Goal: Feedback & Contribution: Submit feedback/report problem

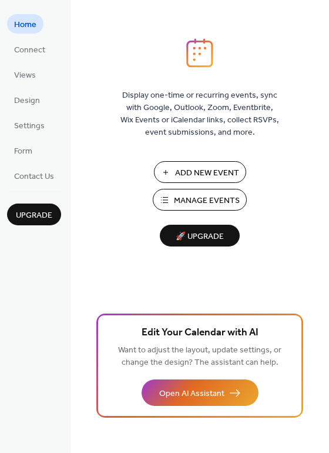
click at [179, 173] on span "Add New Event" at bounding box center [207, 173] width 64 height 12
click at [213, 176] on span "Add New Event" at bounding box center [207, 173] width 64 height 12
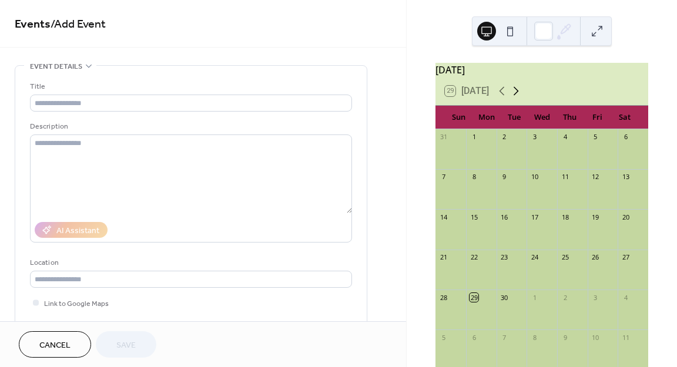
click at [518, 96] on icon at bounding box center [516, 91] width 5 height 9
click at [566, 142] on div "2" at bounding box center [565, 137] width 9 height 9
click at [496, 97] on div "29 [DATE]" at bounding box center [542, 91] width 213 height 28
click at [503, 96] on icon at bounding box center [502, 91] width 14 height 14
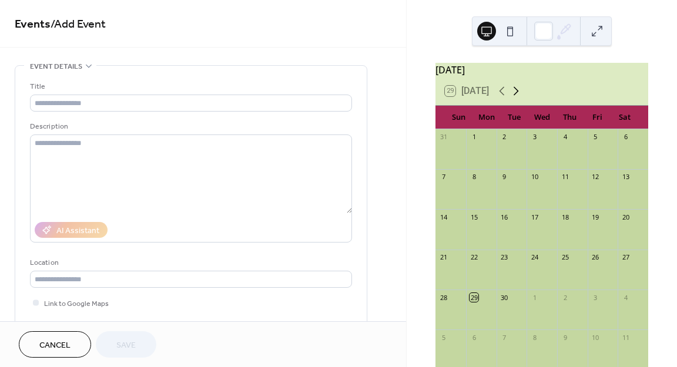
click at [521, 94] on icon at bounding box center [516, 91] width 14 height 14
click at [519, 96] on icon at bounding box center [516, 91] width 5 height 9
click at [500, 98] on icon at bounding box center [502, 91] width 14 height 14
click at [563, 142] on div "2" at bounding box center [565, 137] width 9 height 9
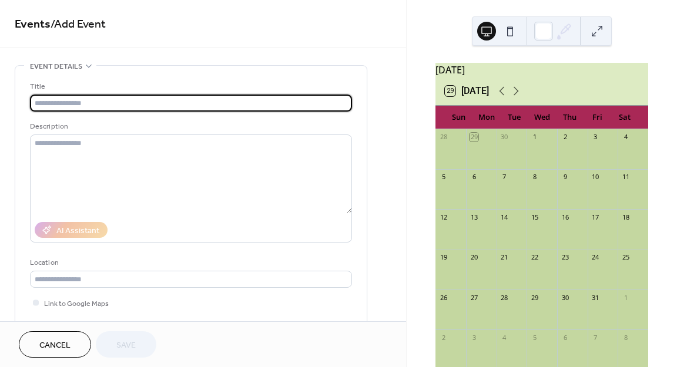
click at [292, 101] on input "text" at bounding box center [191, 103] width 322 height 17
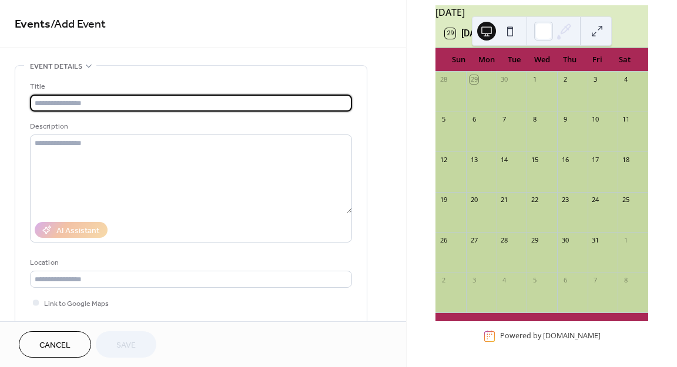
click at [566, 82] on div "2" at bounding box center [565, 79] width 9 height 9
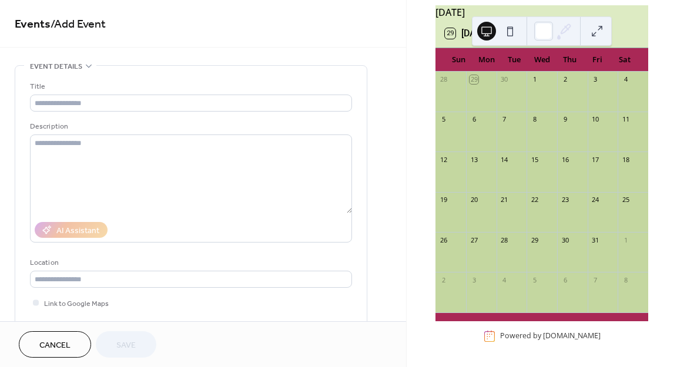
click at [566, 82] on div "2" at bounding box center [565, 79] width 9 height 9
click at [453, 34] on button "29 [DATE]" at bounding box center [467, 33] width 52 height 16
click at [507, 240] on div "30" at bounding box center [504, 240] width 9 height 9
click at [603, 26] on button at bounding box center [597, 31] width 19 height 19
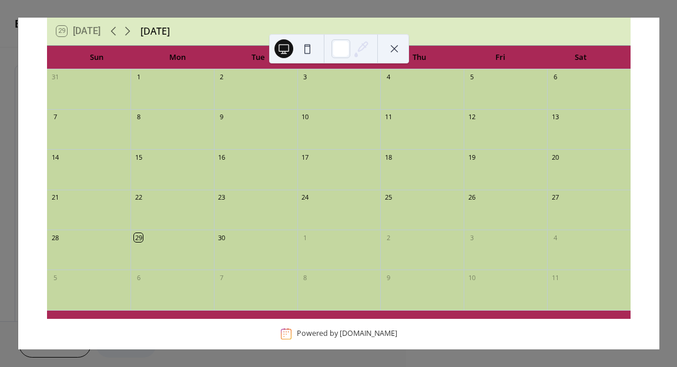
click at [381, 231] on div "2" at bounding box center [421, 238] width 83 height 16
click at [123, 34] on icon at bounding box center [128, 31] width 14 height 14
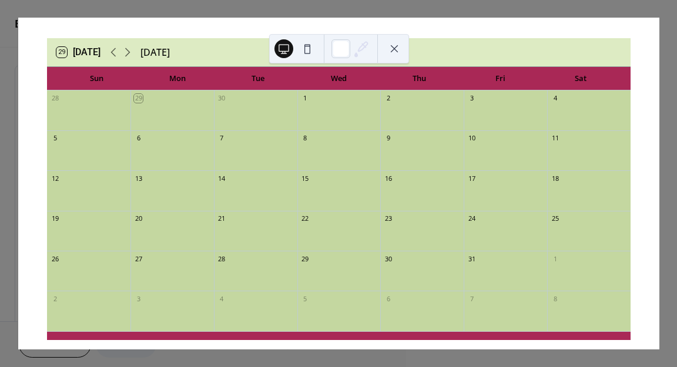
click at [385, 97] on div "2" at bounding box center [388, 98] width 9 height 9
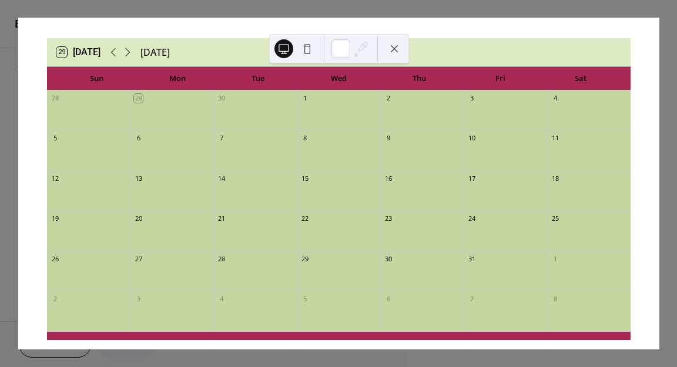
click at [387, 99] on div "2" at bounding box center [388, 98] width 9 height 9
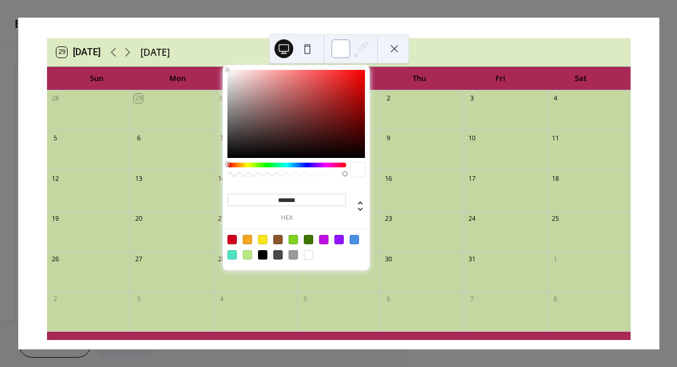
click at [349, 48] on div at bounding box center [341, 48] width 19 height 19
click at [296, 242] on div at bounding box center [293, 239] width 9 height 9
type input "*******"
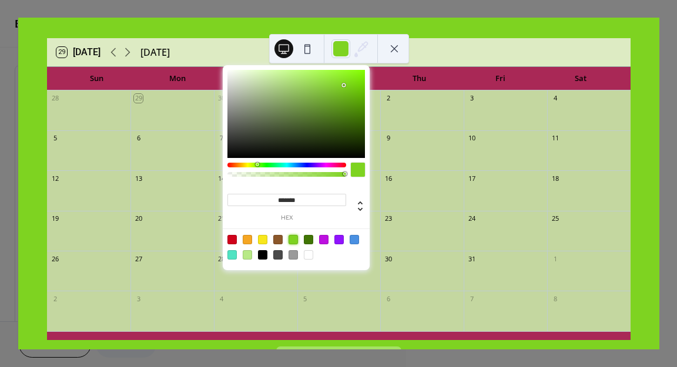
click at [394, 46] on button at bounding box center [394, 48] width 19 height 19
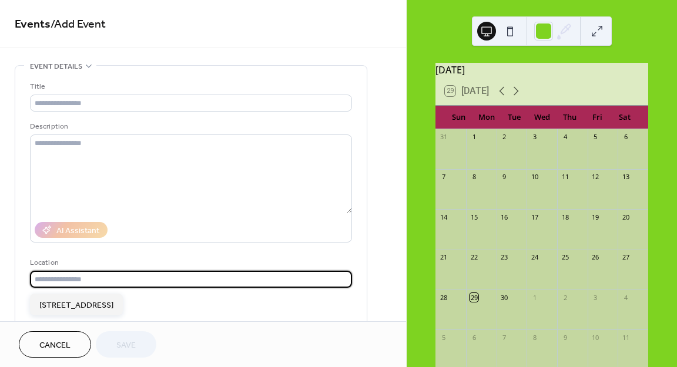
click at [147, 286] on input "text" at bounding box center [191, 279] width 322 height 17
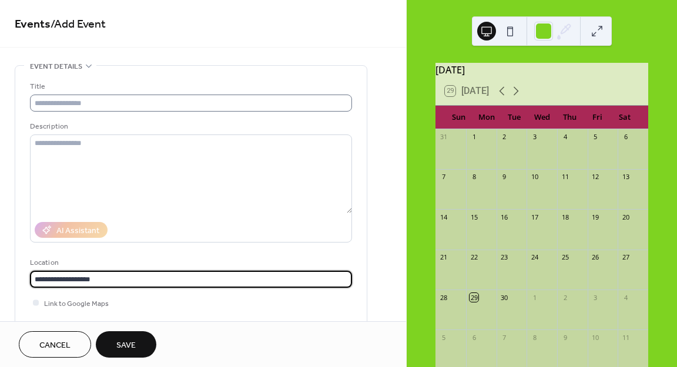
type input "**********"
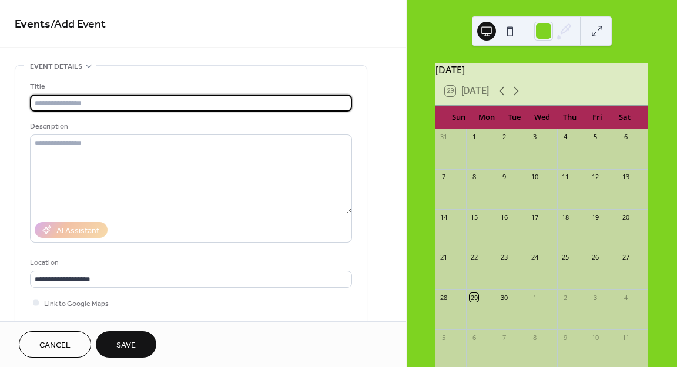
click at [239, 99] on input "text" at bounding box center [191, 103] width 322 height 17
type input "****"
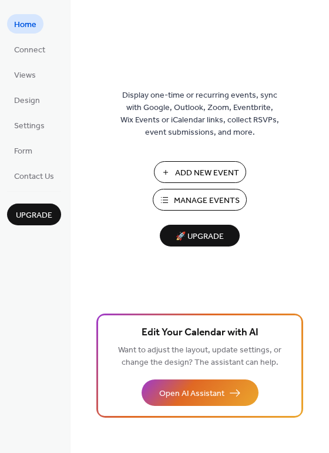
click at [205, 243] on span "🚀 Upgrade" at bounding box center [200, 237] width 66 height 16
click at [25, 99] on span "Design" at bounding box center [27, 101] width 26 height 12
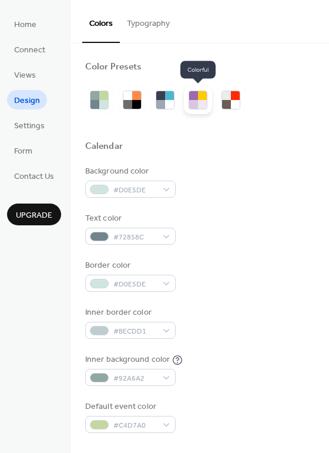
click at [204, 99] on div at bounding box center [202, 95] width 9 height 9
click at [194, 106] on div at bounding box center [193, 104] width 9 height 9
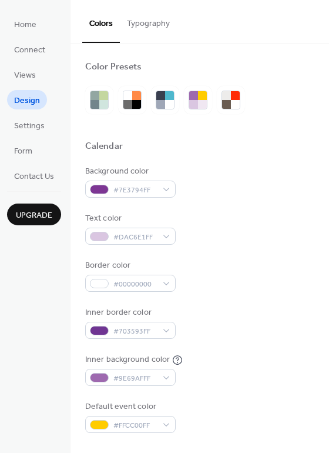
click at [140, 29] on button "Typography" at bounding box center [148, 21] width 57 height 42
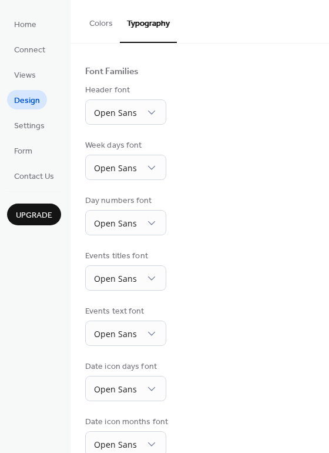
scroll to position [74, 0]
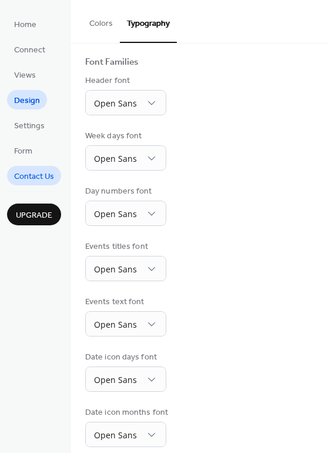
click at [43, 178] on span "Contact Us" at bounding box center [34, 176] width 40 height 12
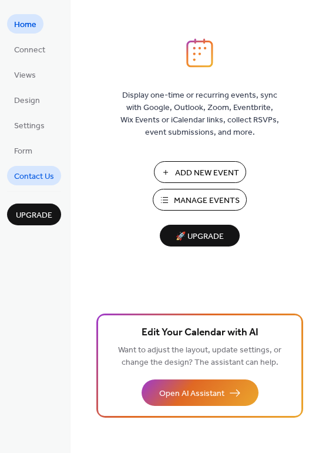
click at [43, 173] on span "Contact Us" at bounding box center [34, 176] width 40 height 12
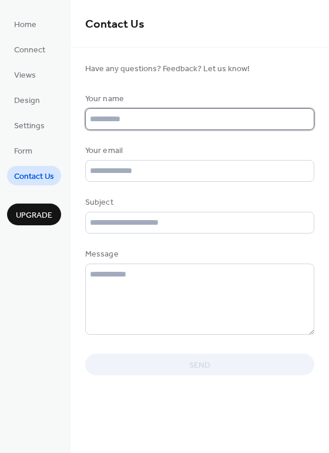
click at [197, 118] on input "text" at bounding box center [199, 119] width 229 height 22
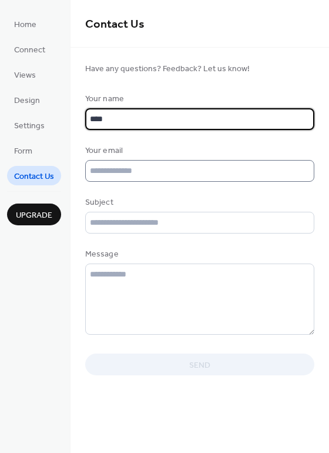
type input "****"
click at [190, 176] on input "text" at bounding box center [199, 171] width 229 height 22
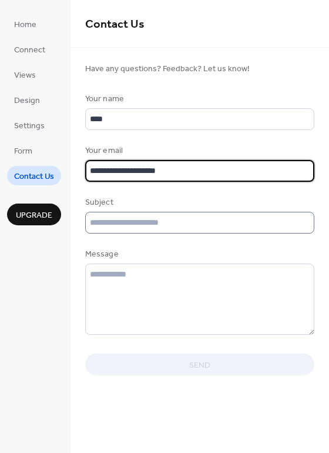
type input "**********"
click at [186, 227] on input "text" at bounding box center [199, 223] width 229 height 22
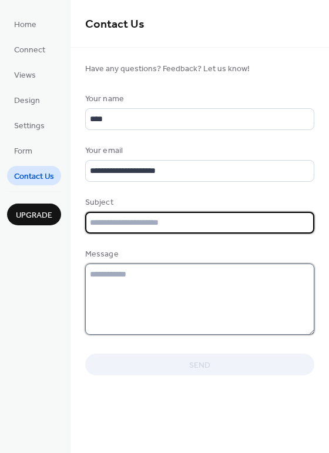
click at [173, 279] on textarea at bounding box center [199, 298] width 229 height 71
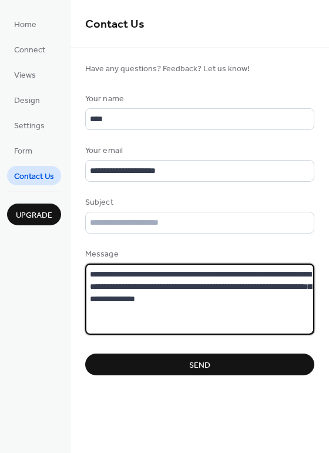
type textarea "**********"
click at [250, 375] on button "Send" at bounding box center [199, 364] width 229 height 22
